Goal: Information Seeking & Learning: Stay updated

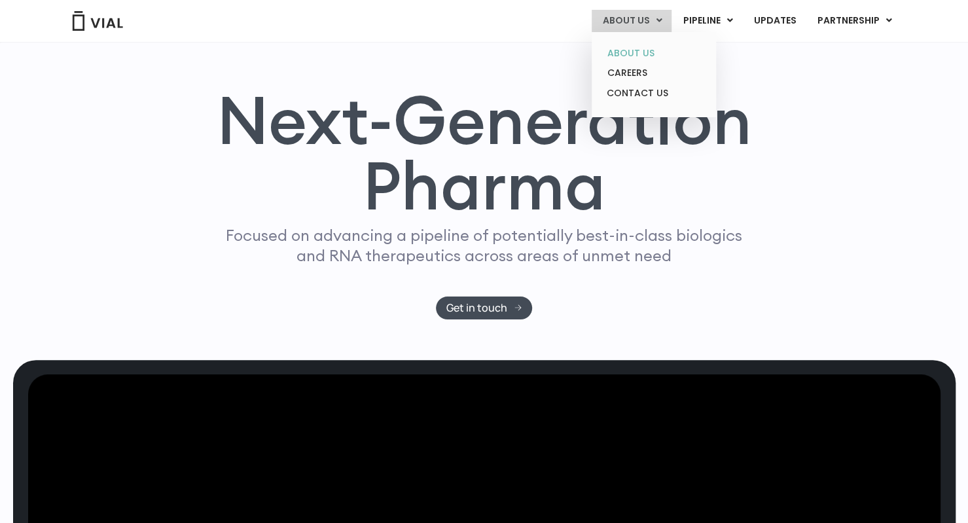
click at [647, 53] on link "ABOUT US" at bounding box center [654, 53] width 115 height 20
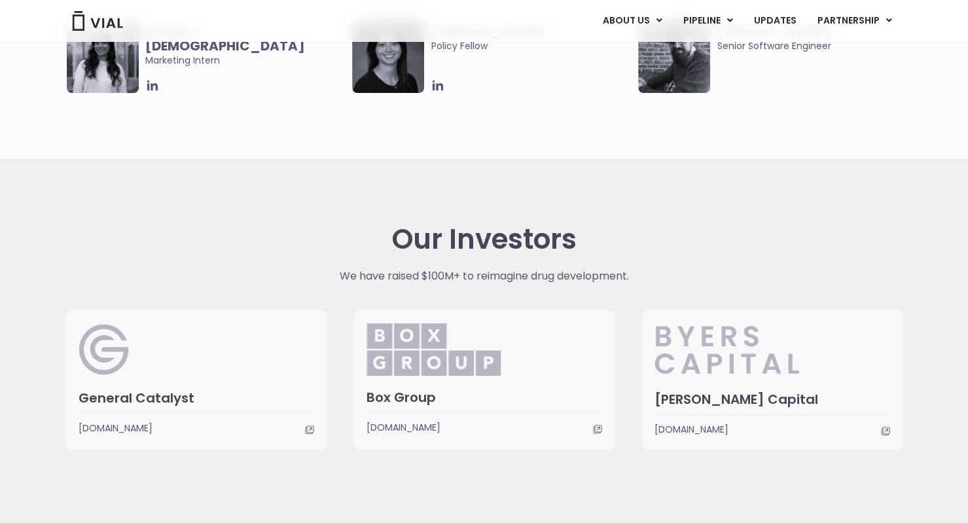
scroll to position [2856, 0]
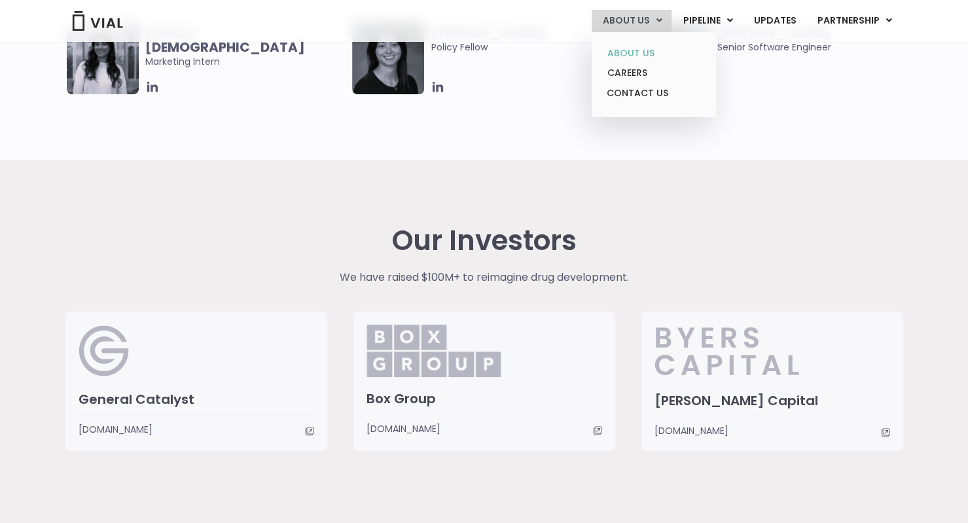
click at [633, 50] on link "ABOUT US" at bounding box center [654, 53] width 115 height 20
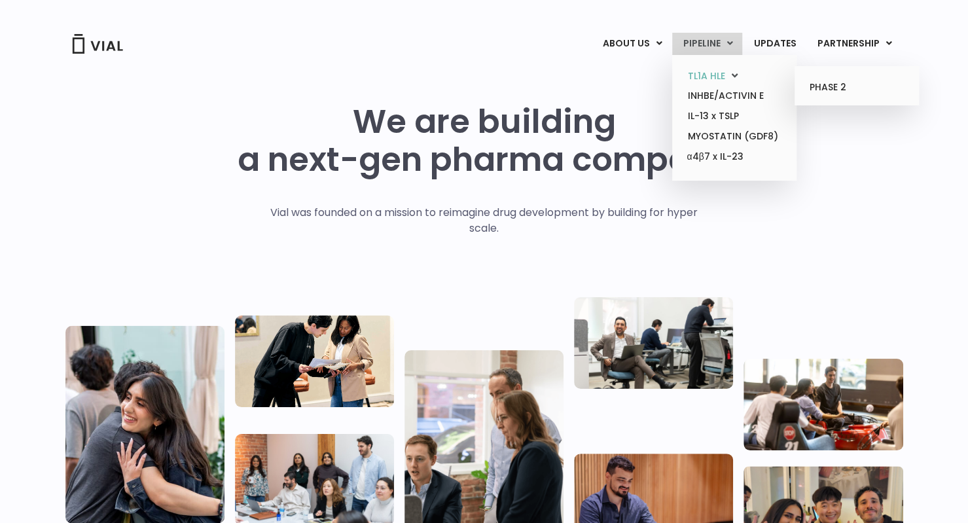
click at [709, 71] on link "TL1A HLE" at bounding box center [734, 76] width 115 height 20
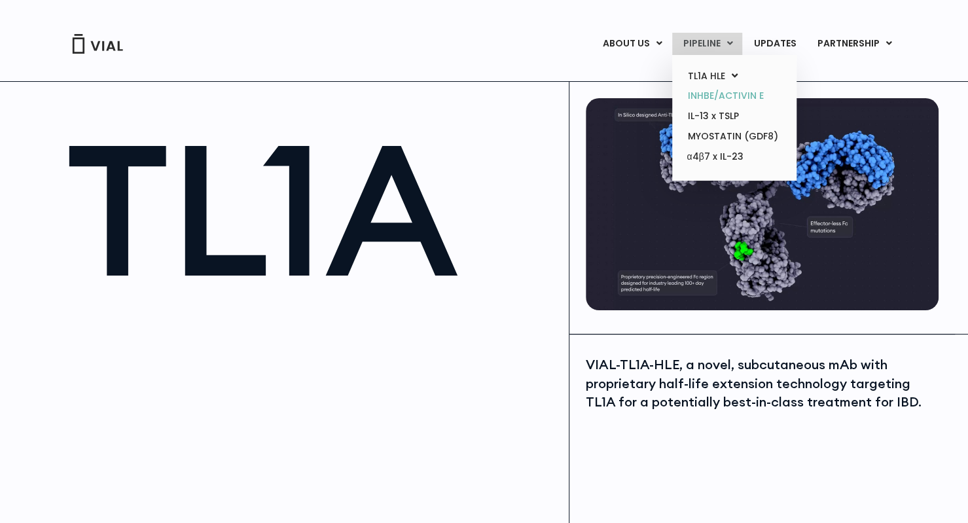
click at [728, 100] on link "INHBE/ACTIVIN E" at bounding box center [734, 96] width 115 height 20
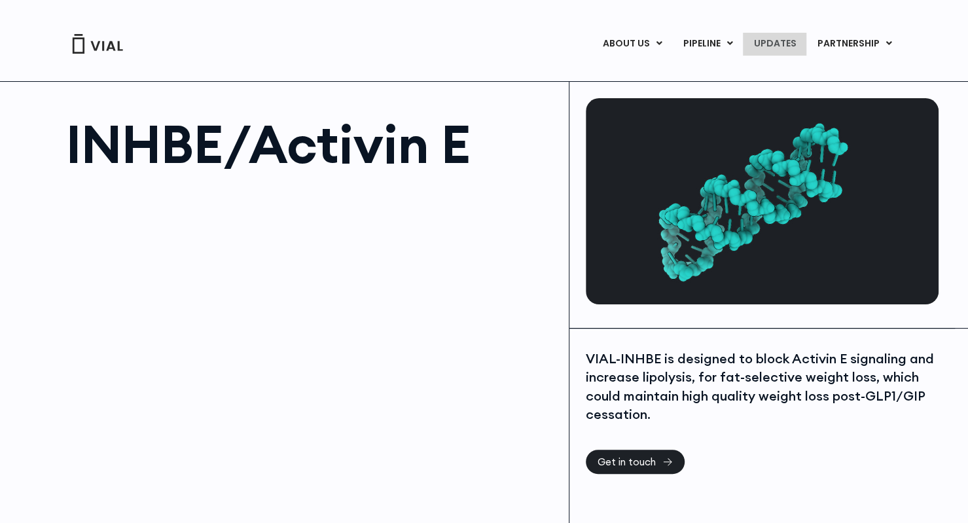
click at [778, 41] on link "UPDATES" at bounding box center [774, 44] width 63 height 22
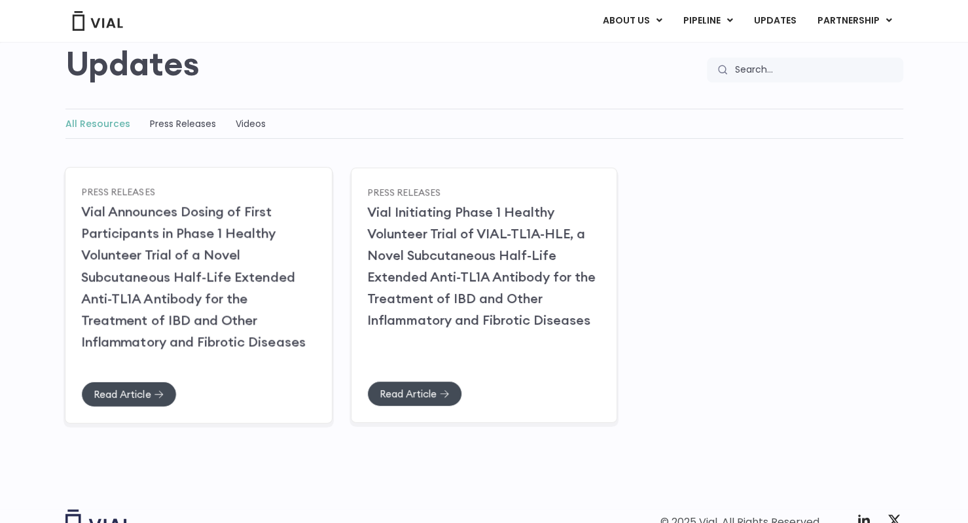
scroll to position [117, 0]
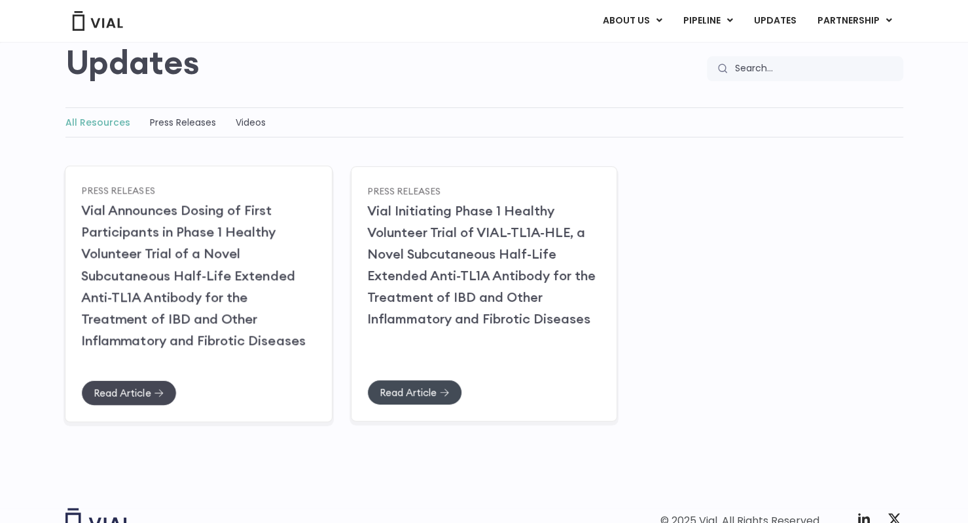
click at [146, 396] on span "Read Article" at bounding box center [122, 393] width 57 height 10
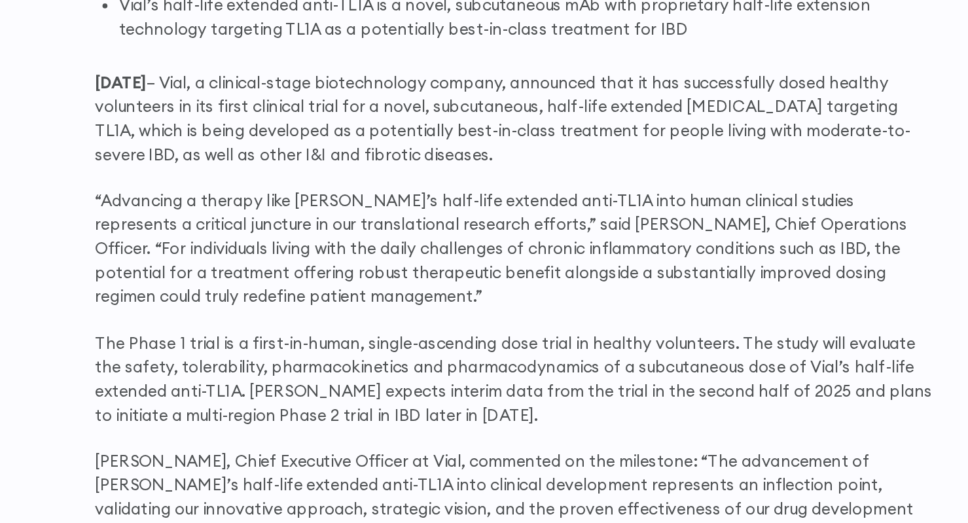
scroll to position [832, 0]
